Goal: Navigation & Orientation: Find specific page/section

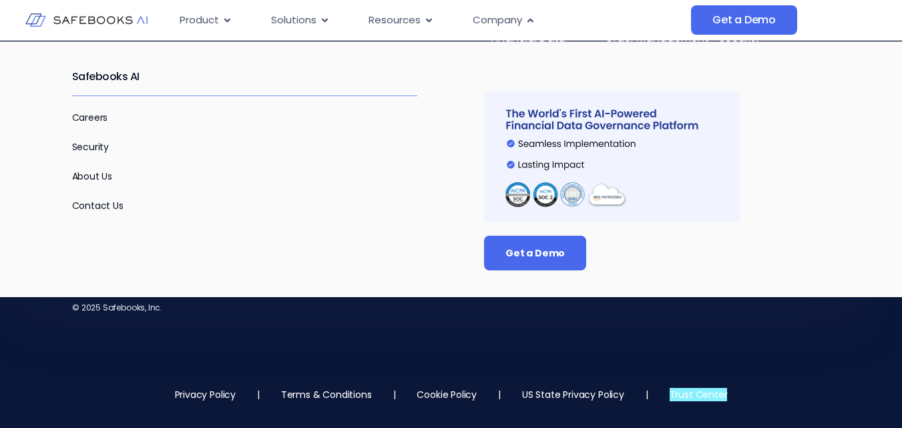
scroll to position [3456, 0]
click at [100, 184] on p "About Us" at bounding box center [245, 176] width 346 height 16
click at [92, 176] on link "About Us" at bounding box center [92, 176] width 41 height 13
click at [98, 206] on link "Contact Us" at bounding box center [97, 205] width 51 height 13
click at [95, 118] on link "Careers" at bounding box center [90, 117] width 36 height 13
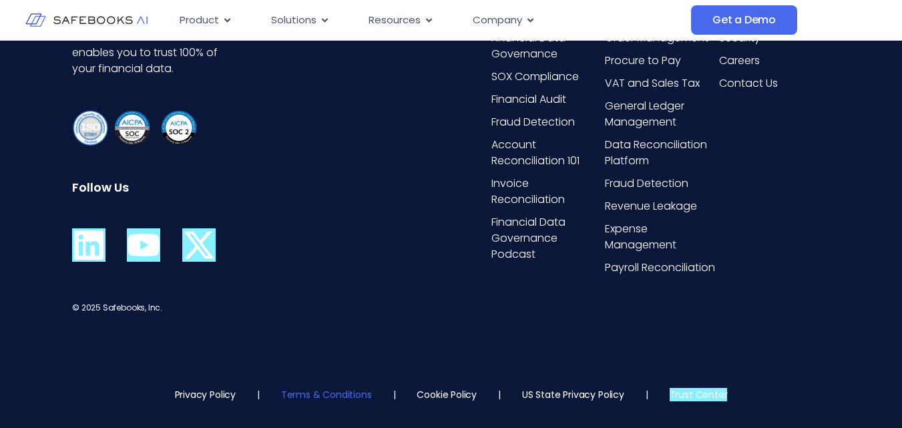
click at [301, 398] on link "Terms & Conditions" at bounding box center [326, 394] width 91 height 13
click at [332, 397] on link "Terms & Conditions" at bounding box center [326, 394] width 91 height 13
click at [218, 389] on link "Privacy Policy" at bounding box center [205, 394] width 61 height 13
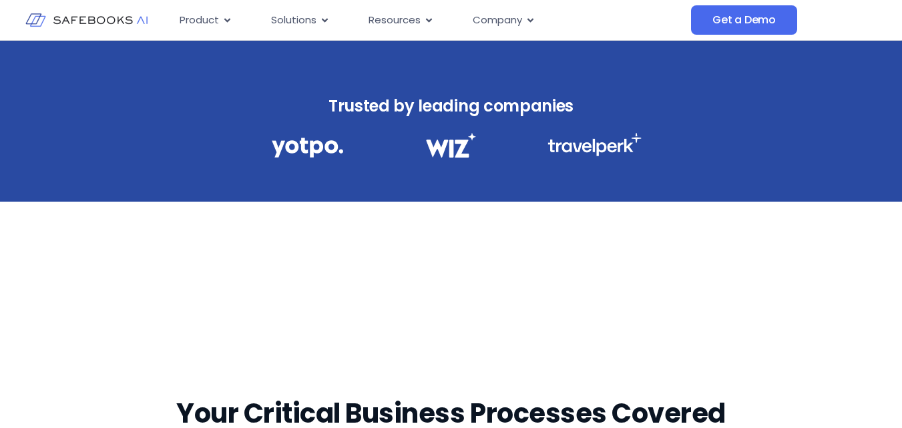
scroll to position [0, 0]
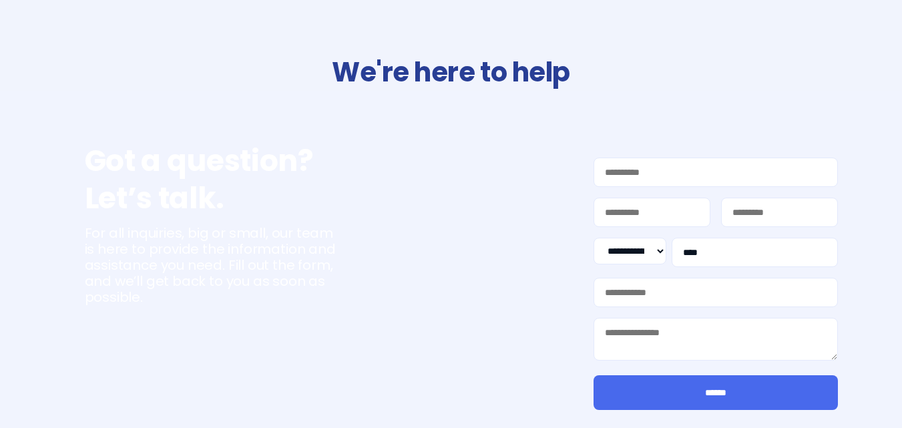
select select "**"
